Goal: Check status: Check status

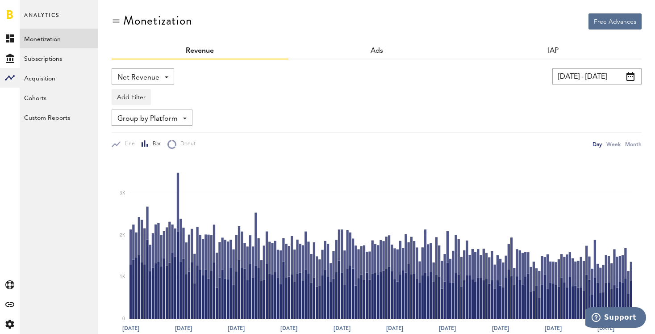
click at [594, 79] on input "[DATE] - [DATE]" at bounding box center [596, 76] width 89 height 16
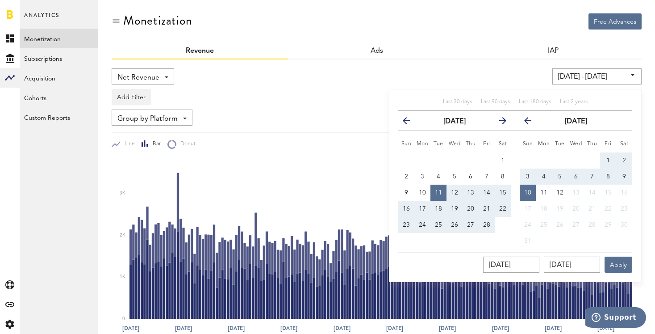
click at [543, 109] on div "Last 30 days Last 90 days Last 180 days Last 2 years" at bounding box center [515, 104] width 234 height 13
click at [539, 103] on span "Last 180 days" at bounding box center [535, 101] width 32 height 5
type input "[DATE] - [DATE]"
type input "[DATE]"
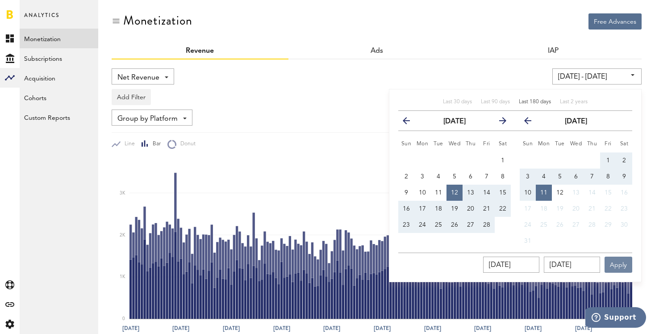
click at [615, 271] on button "Apply" at bounding box center [619, 264] width 28 height 16
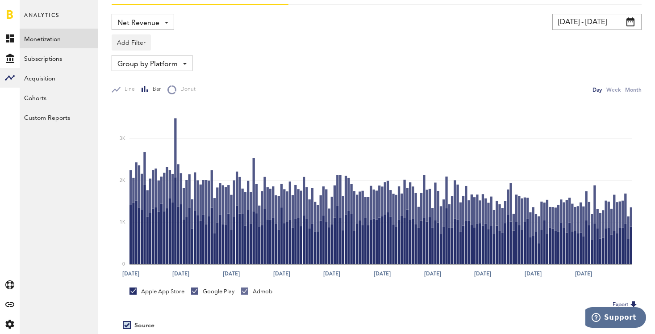
scroll to position [58, 0]
